Goal: Find specific page/section: Find specific page/section

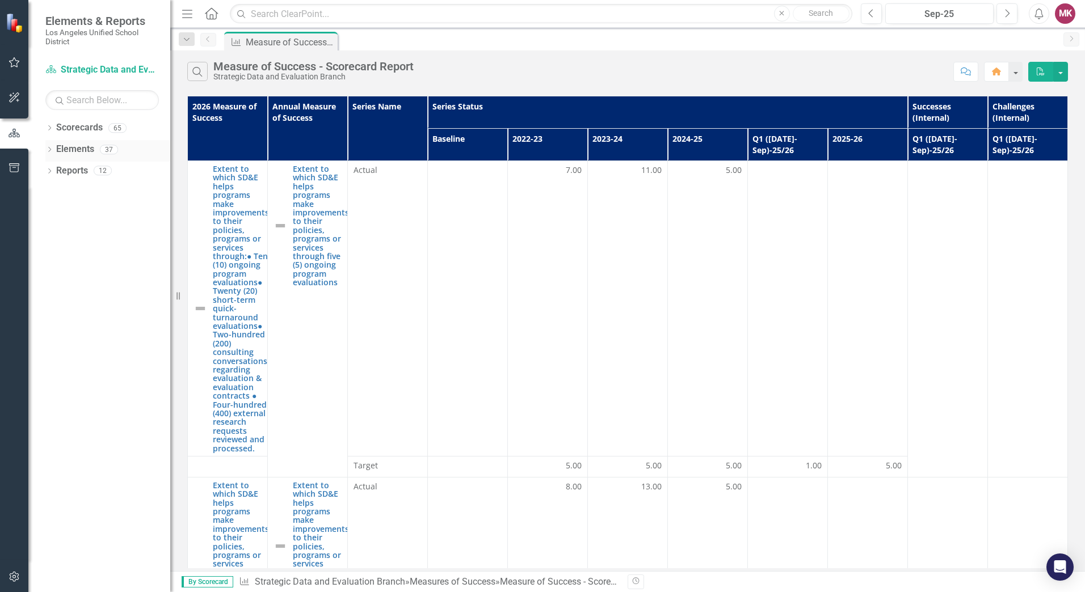
click at [48, 152] on icon "Dropdown" at bounding box center [49, 151] width 8 height 6
click at [81, 137] on div "Scorecards" at bounding box center [79, 128] width 47 height 19
click at [47, 127] on icon "Dropdown" at bounding box center [49, 129] width 8 height 6
click at [51, 303] on icon "Dropdown" at bounding box center [49, 301] width 8 height 6
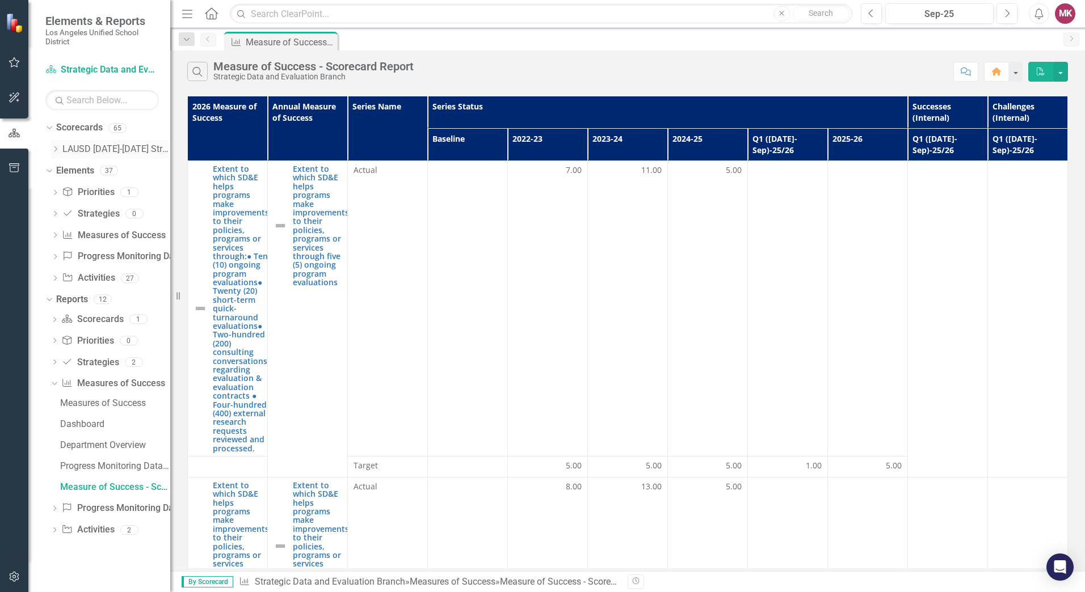
click at [53, 151] on icon "Dropdown" at bounding box center [55, 149] width 9 height 7
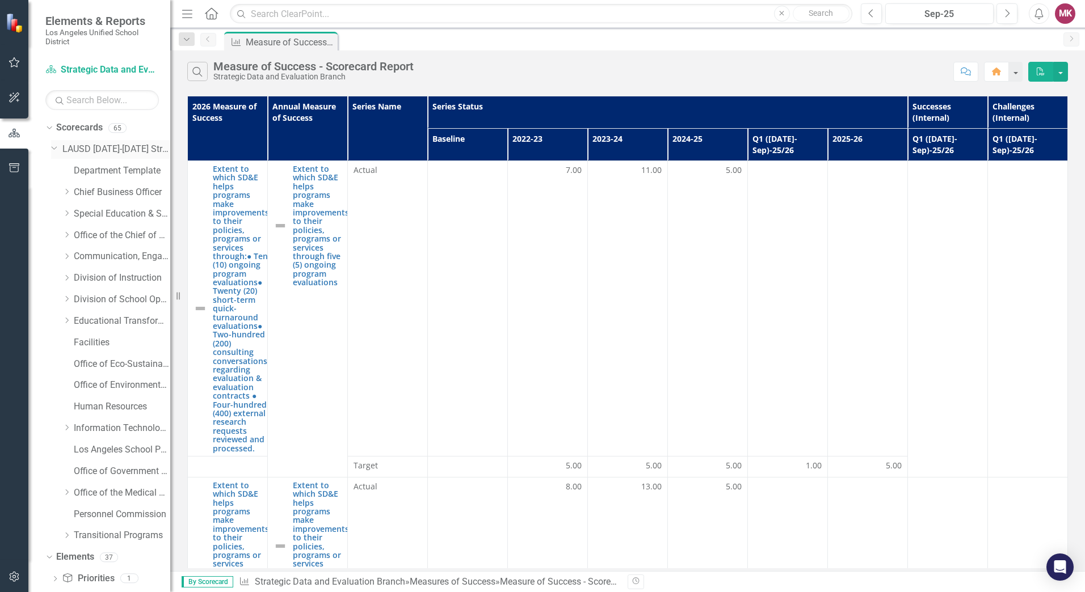
click at [53, 151] on icon "Dropdown" at bounding box center [54, 147] width 7 height 9
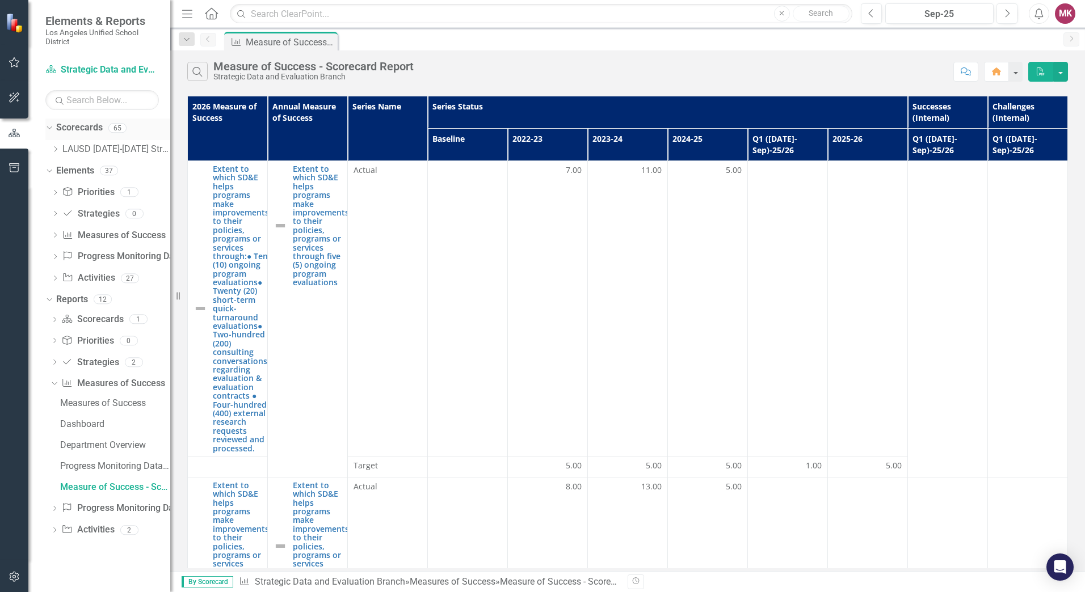
click at [54, 131] on div "Dropdown Scorecards 65" at bounding box center [107, 130] width 125 height 22
click at [49, 129] on icon "Dropdown" at bounding box center [48, 128] width 6 height 8
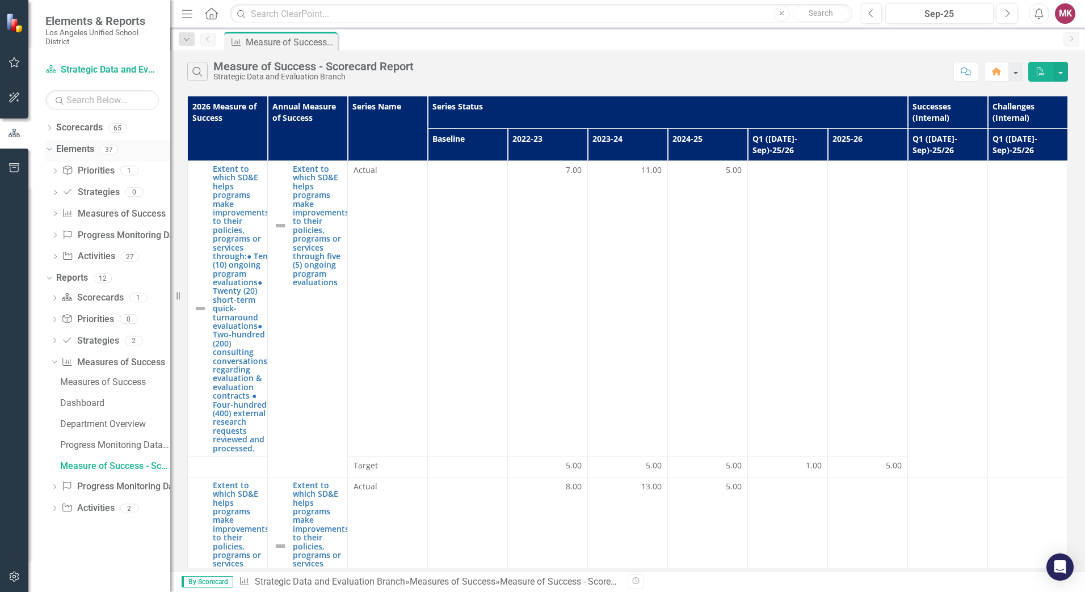
click at [52, 148] on div "Dropdown" at bounding box center [48, 149] width 10 height 8
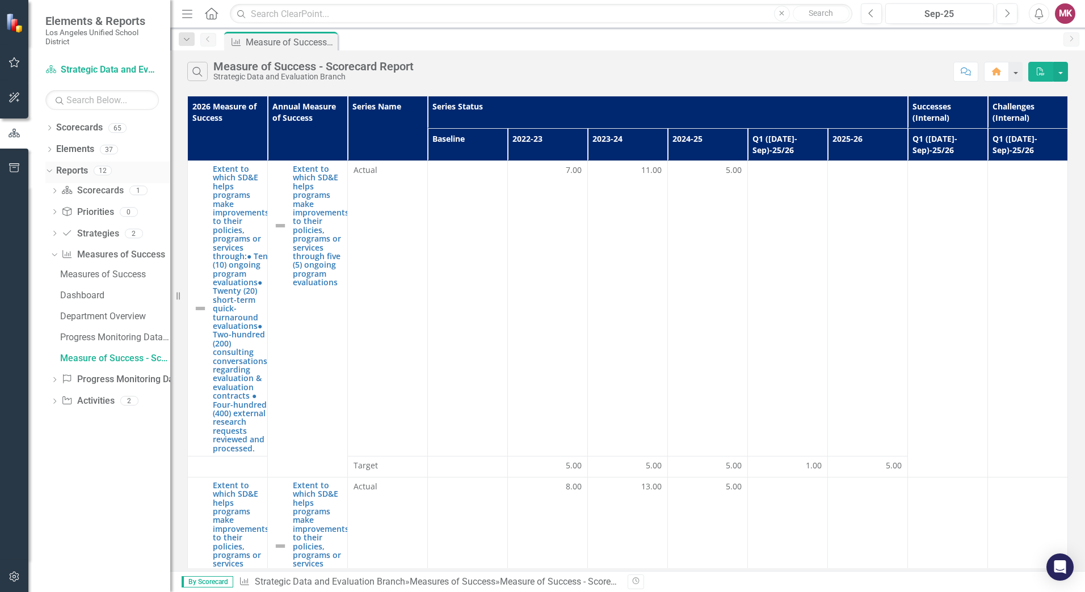
click at [52, 166] on div "Dropdown Reports 12" at bounding box center [107, 173] width 125 height 22
click at [51, 256] on icon "Dropdown" at bounding box center [53, 255] width 6 height 8
click at [52, 127] on icon "Dropdown" at bounding box center [49, 129] width 8 height 6
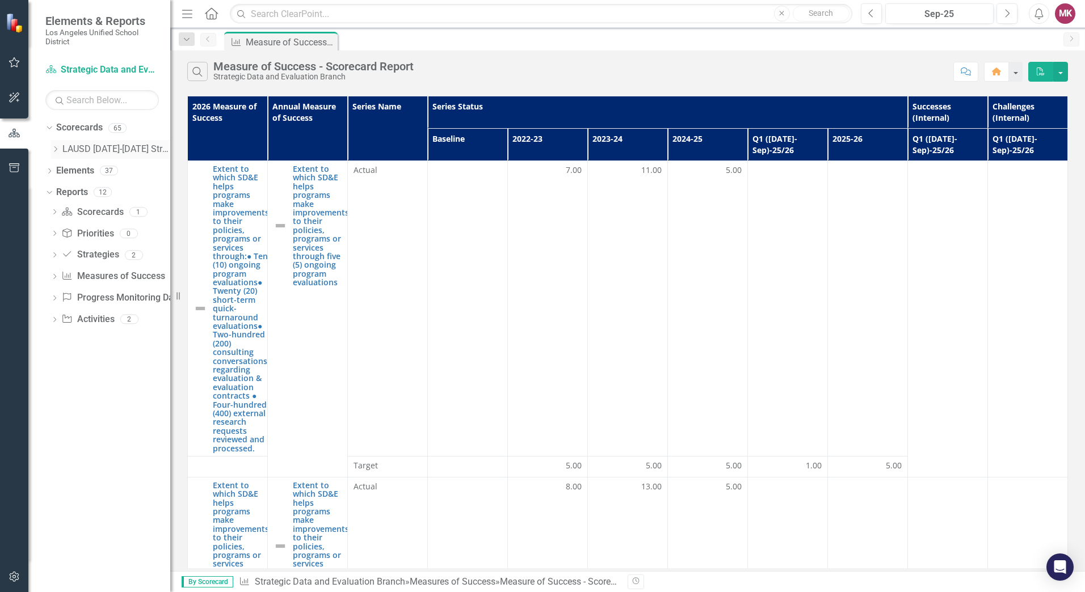
click at [54, 147] on icon "Dropdown" at bounding box center [55, 149] width 9 height 7
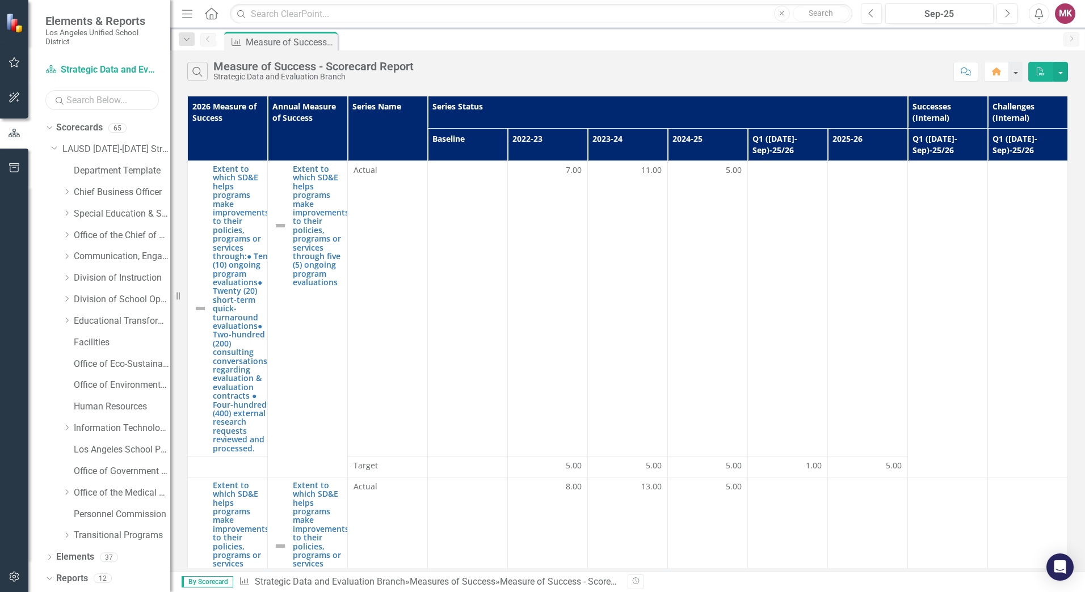
click at [98, 103] on input "text" at bounding box center [101, 100] width 113 height 20
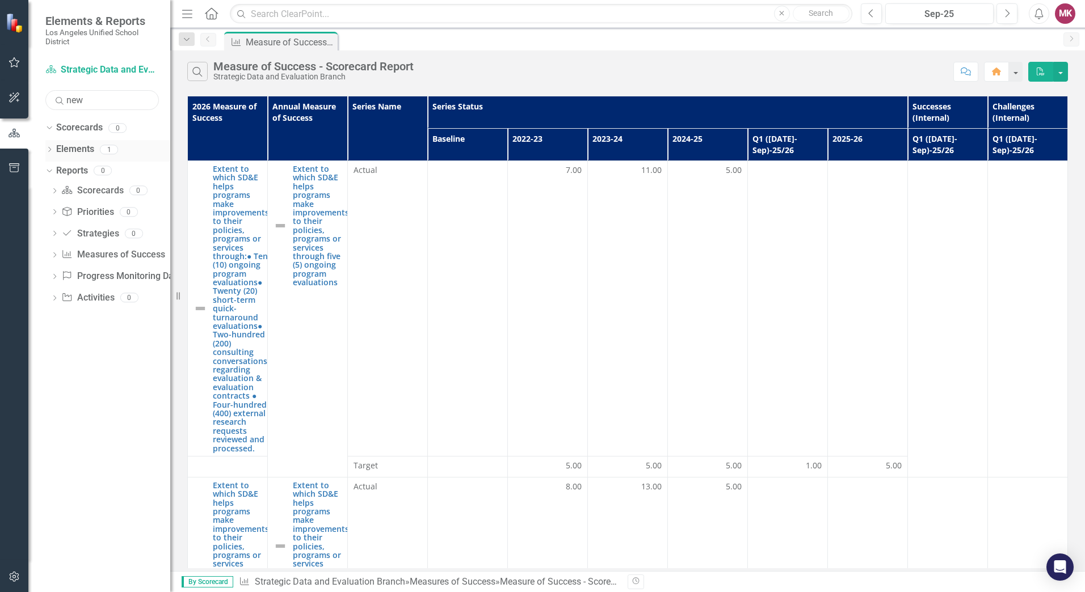
type input "new"
click at [49, 144] on div "Dropdown Elements 1" at bounding box center [107, 151] width 125 height 22
click at [51, 149] on icon "Dropdown" at bounding box center [49, 151] width 8 height 6
